Goal: Complete application form

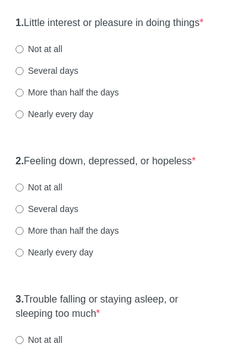
scroll to position [186, 0]
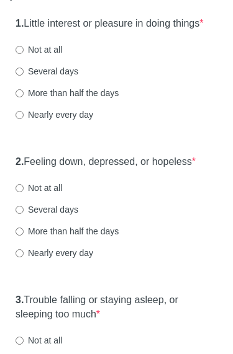
click at [84, 78] on div "Several days" at bounding box center [117, 71] width 202 height 12
click at [56, 56] on label "Not at all" at bounding box center [39, 49] width 47 height 12
click at [24, 54] on input "Not at all" at bounding box center [20, 50] width 8 height 8
radio input "true"
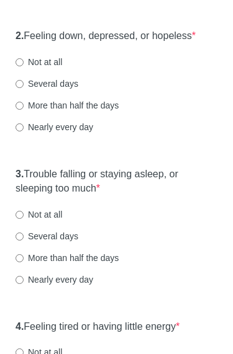
click at [66, 91] on label "Several days" at bounding box center [47, 84] width 63 height 12
click at [24, 89] on input "Several days" at bounding box center [20, 85] width 8 height 8
radio input "true"
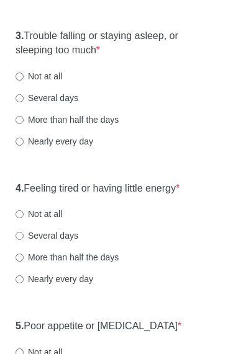
scroll to position [455, 0]
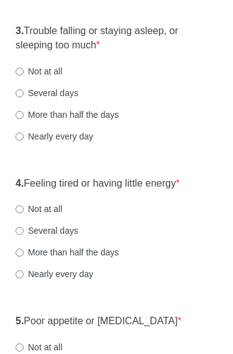
click at [60, 78] on label "Not at all" at bounding box center [39, 71] width 47 height 12
click at [24, 76] on input "Not at all" at bounding box center [20, 72] width 8 height 8
radio input "true"
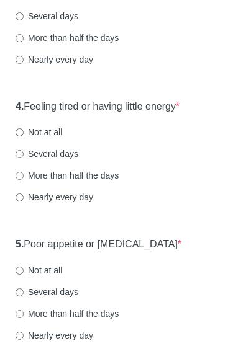
scroll to position [533, 0]
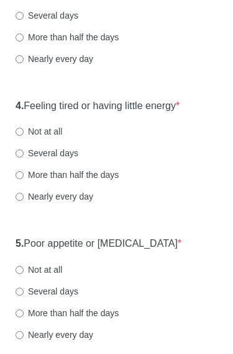
click at [70, 159] on label "Several days" at bounding box center [47, 153] width 63 height 12
click at [24, 158] on input "Several days" at bounding box center [20, 154] width 8 height 8
radio input "true"
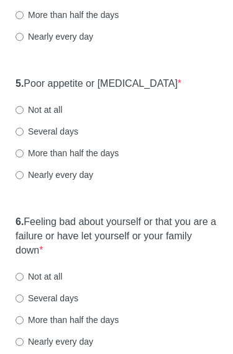
scroll to position [693, 0]
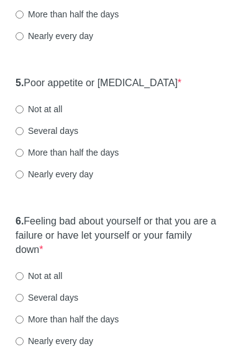
click at [76, 138] on label "Several days" at bounding box center [47, 131] width 63 height 12
click at [24, 136] on input "Several days" at bounding box center [20, 132] width 8 height 8
radio input "true"
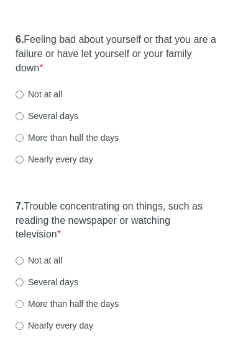
scroll to position [865, 0]
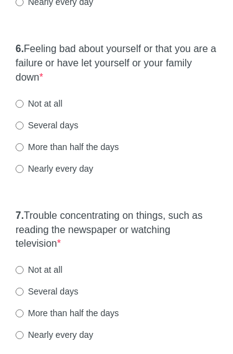
click at [76, 132] on label "Several days" at bounding box center [47, 126] width 63 height 12
click at [24, 130] on input "Several days" at bounding box center [20, 126] width 8 height 8
radio input "true"
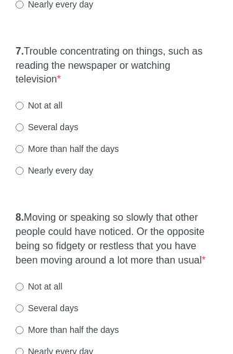
scroll to position [1021, 0]
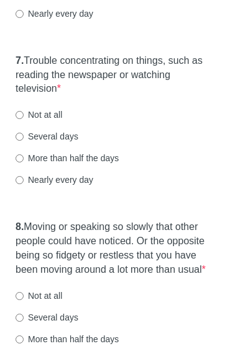
click at [54, 121] on label "Not at all" at bounding box center [39, 115] width 47 height 12
click at [24, 119] on input "Not at all" at bounding box center [20, 115] width 8 height 8
radio input "true"
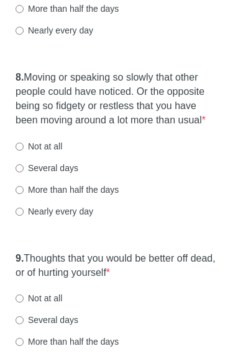
scroll to position [1180, 0]
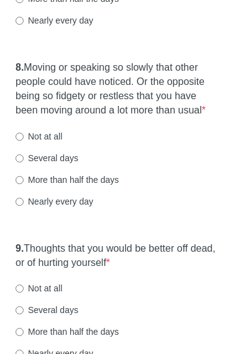
click at [55, 143] on label "Not at all" at bounding box center [39, 137] width 47 height 12
click at [24, 141] on input "Not at all" at bounding box center [20, 137] width 8 height 8
radio input "true"
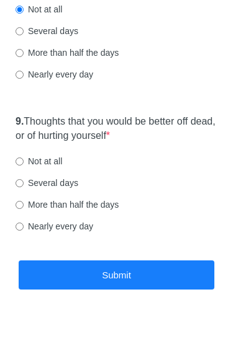
scroll to position [1313, 0]
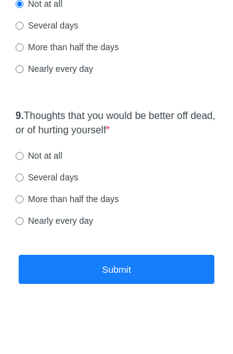
click at [47, 162] on label "Not at all" at bounding box center [39, 156] width 47 height 12
click at [24, 160] on input "Not at all" at bounding box center [20, 156] width 8 height 8
radio input "true"
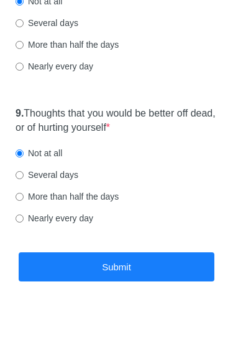
scroll to position [1345, 0]
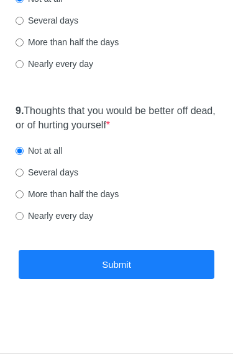
click at [161, 264] on button "Submit" at bounding box center [116, 264] width 195 height 29
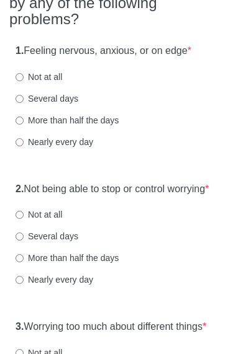
scroll to position [186, 0]
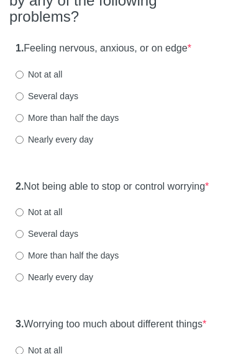
click at [89, 112] on label "More than half the days" at bounding box center [67, 118] width 103 height 12
click at [24, 114] on input "More than half the days" at bounding box center [20, 118] width 8 height 8
radio input "true"
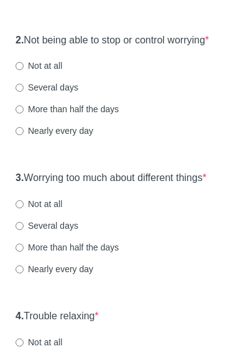
click at [79, 116] on label "More than half the days" at bounding box center [67, 110] width 103 height 12
click at [24, 114] on input "More than half the days" at bounding box center [20, 110] width 8 height 8
radio input "true"
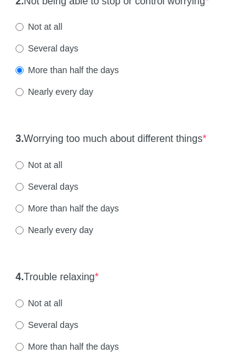
click at [72, 53] on label "Several days" at bounding box center [47, 48] width 63 height 12
click at [24, 53] on input "Several days" at bounding box center [20, 49] width 8 height 8
radio input "true"
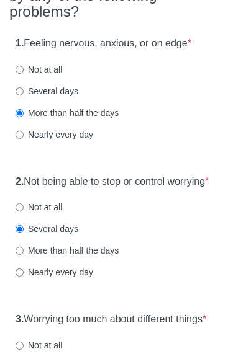
click at [61, 88] on label "Several days" at bounding box center [47, 91] width 63 height 12
click at [24, 88] on input "Several days" at bounding box center [20, 91] width 8 height 8
radio input "true"
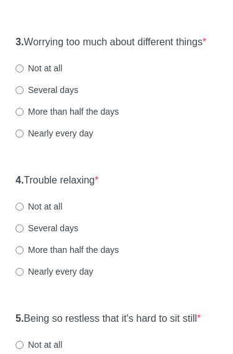
scroll to position [469, 0]
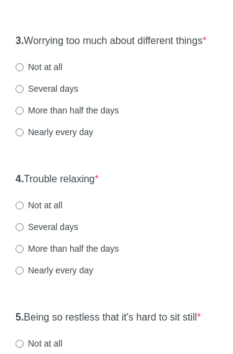
click at [118, 117] on label "More than half the days" at bounding box center [67, 111] width 103 height 12
click at [24, 115] on input "More than half the days" at bounding box center [20, 111] width 8 height 8
radio input "true"
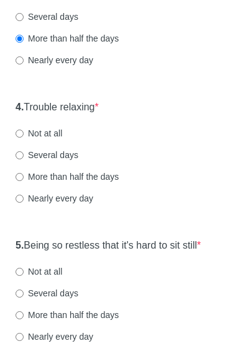
click at [73, 161] on label "Several days" at bounding box center [47, 155] width 63 height 12
click at [24, 159] on input "Several days" at bounding box center [20, 155] width 8 height 8
radio input "true"
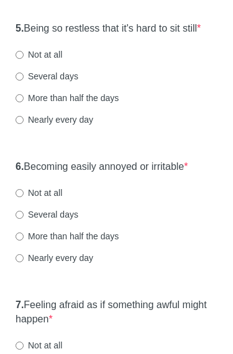
scroll to position [765, 0]
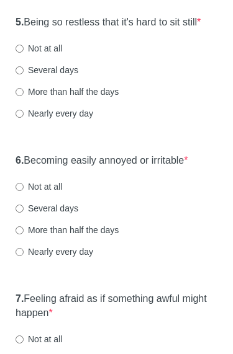
click at [60, 55] on label "Not at all" at bounding box center [39, 48] width 47 height 12
click at [24, 53] on input "Not at all" at bounding box center [20, 49] width 8 height 8
radio input "true"
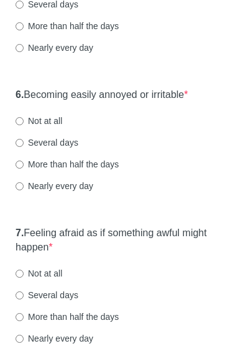
scroll to position [829, 0]
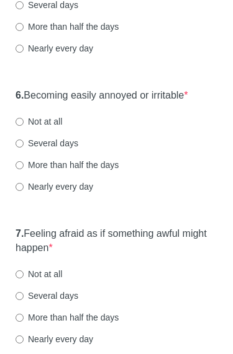
click at [54, 128] on label "Not at all" at bounding box center [39, 122] width 47 height 12
click at [24, 127] on input "Not at all" at bounding box center [20, 122] width 8 height 8
radio input "true"
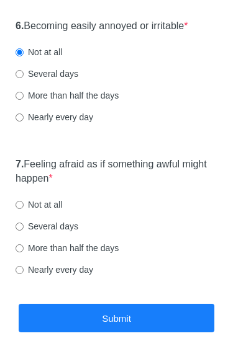
scroll to position [974, 0]
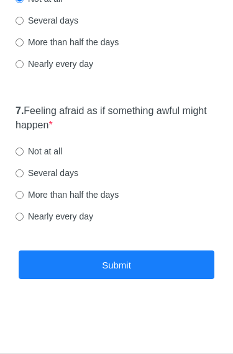
click at [80, 168] on div "Several days" at bounding box center [117, 173] width 202 height 12
click at [55, 177] on label "Several days" at bounding box center [47, 173] width 63 height 12
click at [24, 177] on input "Several days" at bounding box center [20, 173] width 8 height 8
radio input "true"
click at [106, 261] on button "Submit" at bounding box center [116, 265] width 195 height 29
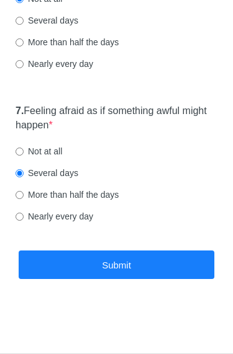
scroll to position [0, 0]
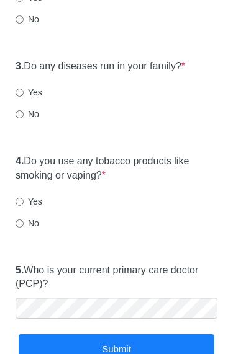
scroll to position [257, 0]
